Goal: Information Seeking & Learning: Learn about a topic

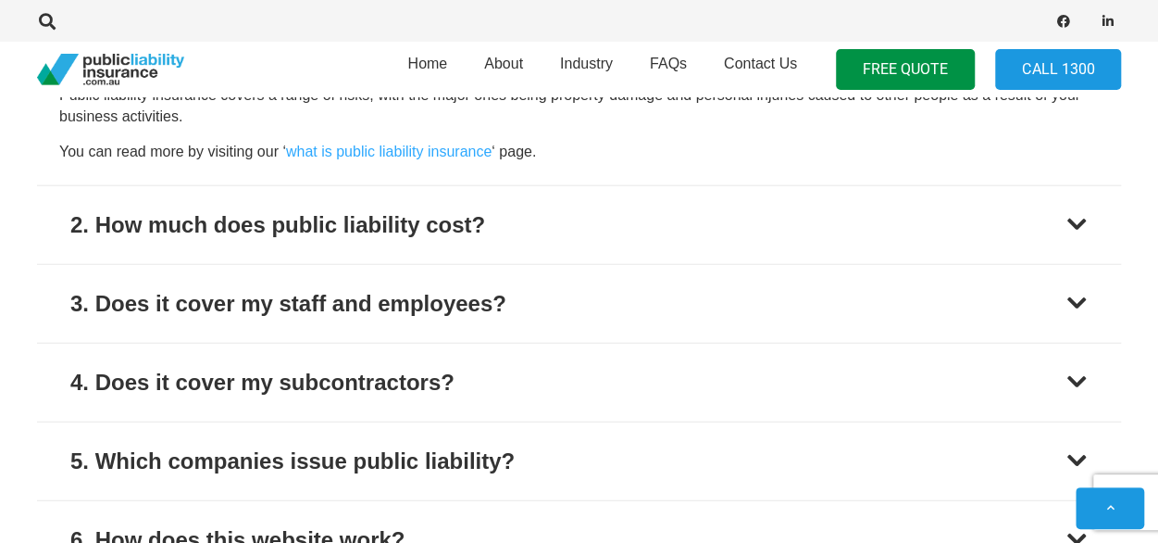
scroll to position [5736, 0]
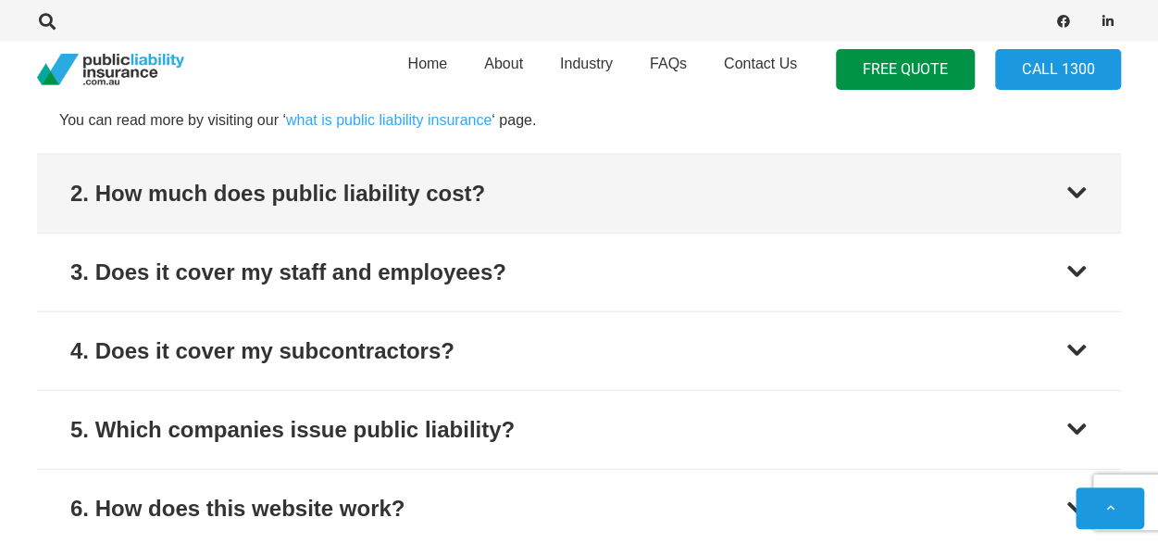
click at [1081, 186] on div at bounding box center [1077, 193] width 22 height 22
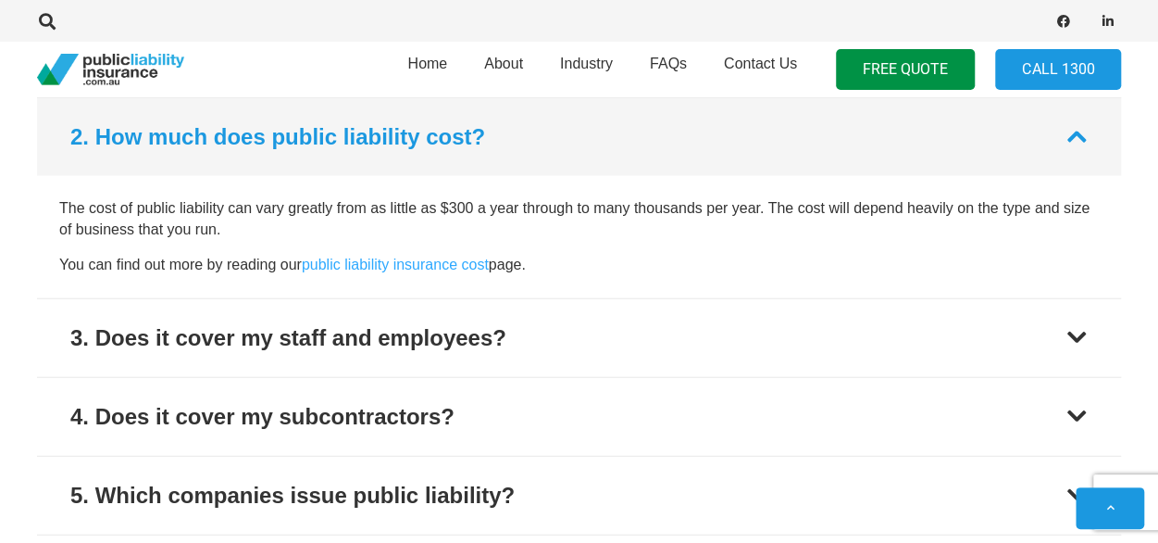
scroll to position [5670, 0]
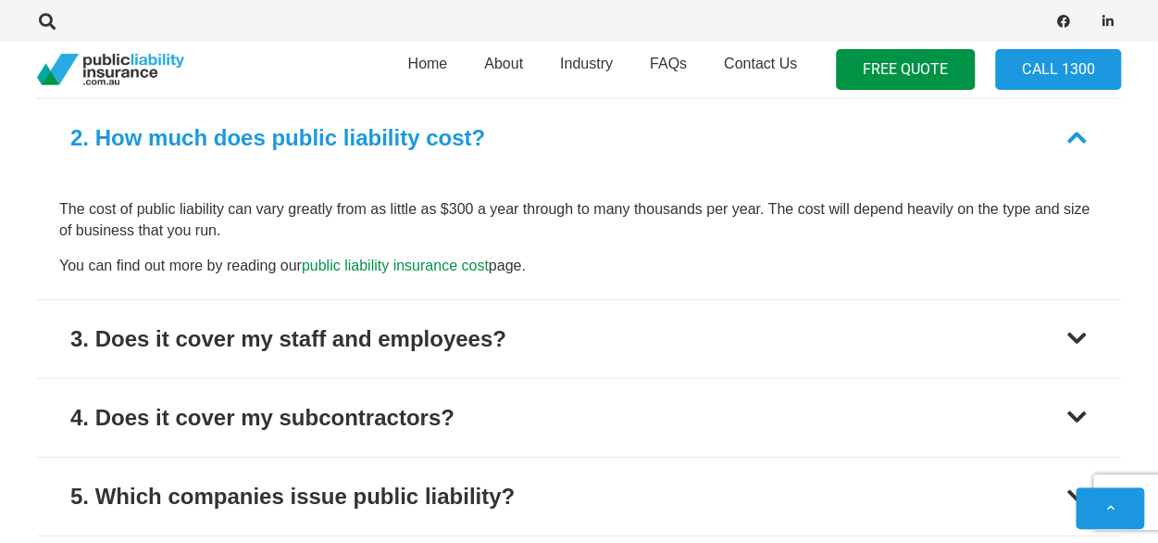
click at [412, 264] on link "public liability insurance cost" at bounding box center [395, 265] width 187 height 16
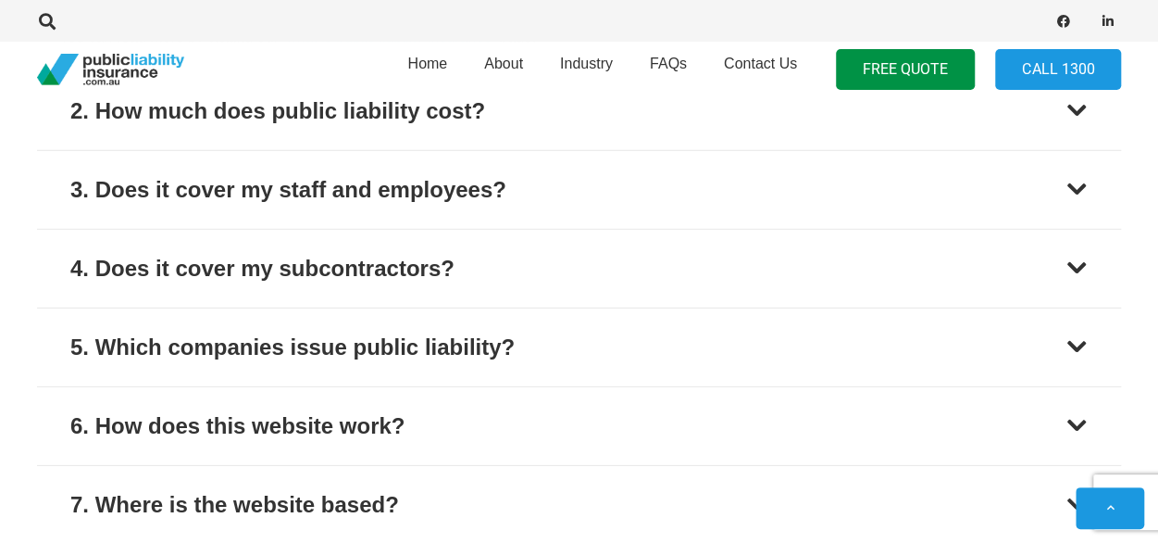
scroll to position [2659, 0]
